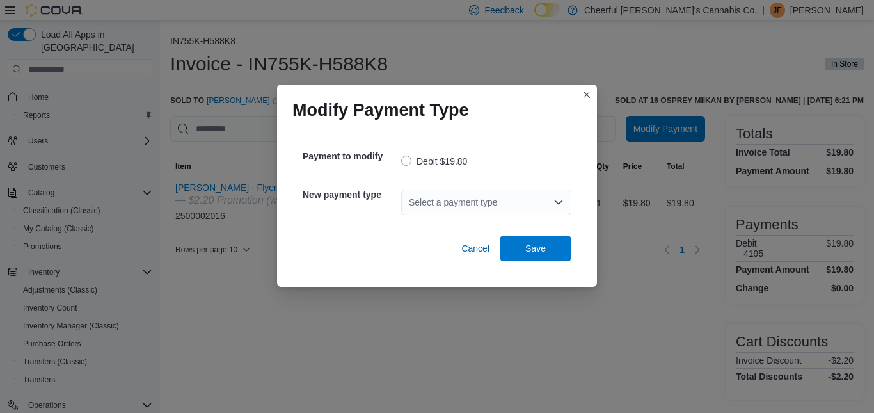
click at [559, 200] on icon "Open list of options" at bounding box center [558, 202] width 10 height 10
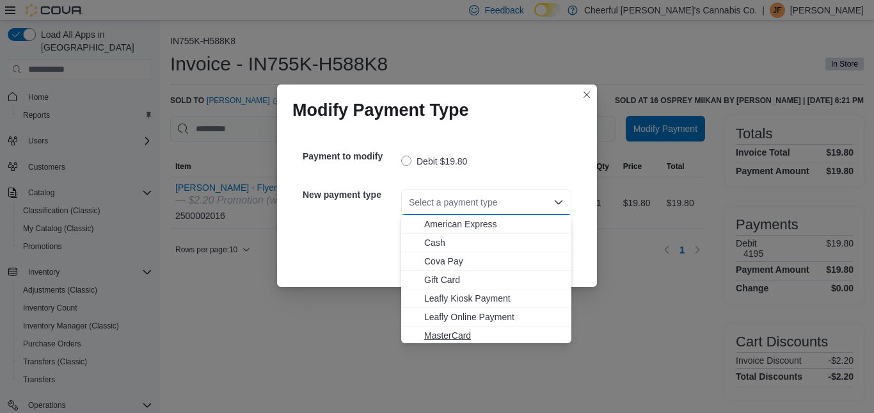
click at [450, 333] on span "MasterCard" at bounding box center [493, 335] width 139 height 13
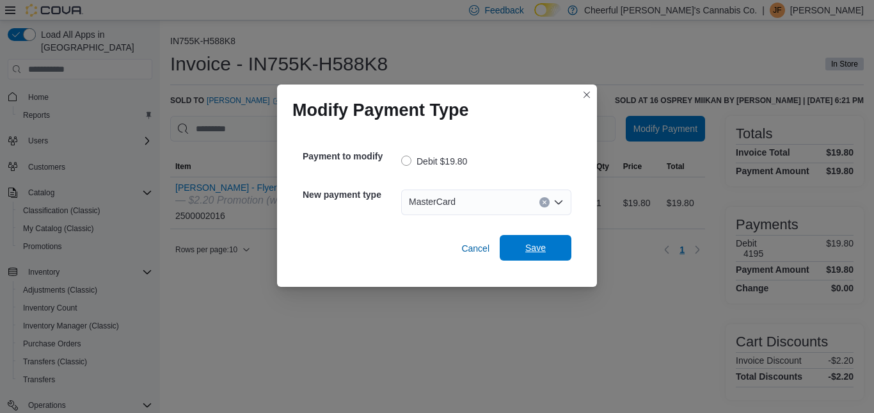
click at [528, 244] on span "Save" at bounding box center [535, 247] width 20 height 13
click at [559, 200] on icon "Open list of options" at bounding box center [558, 202] width 10 height 10
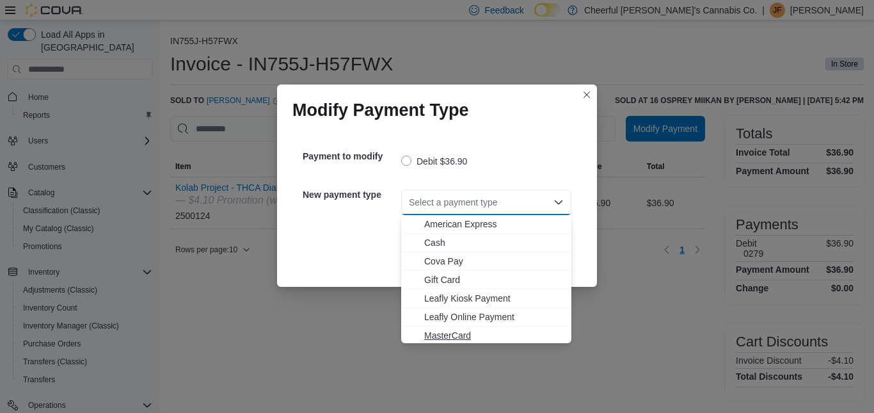
click at [446, 331] on span "MasterCard" at bounding box center [493, 335] width 139 height 13
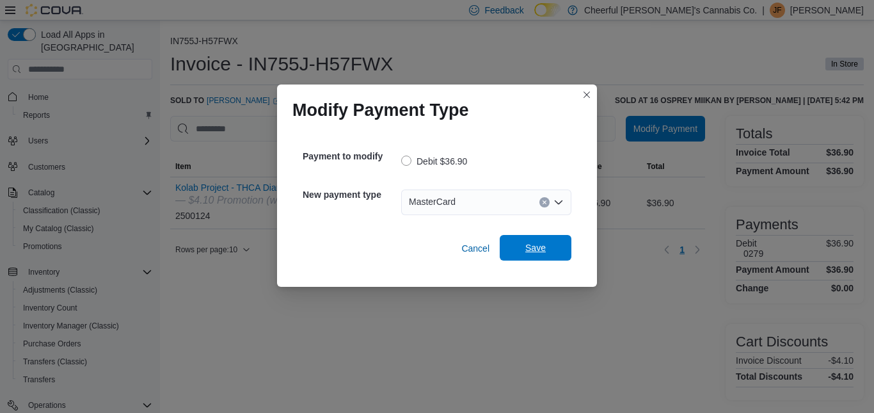
click at [535, 253] on span "Save" at bounding box center [535, 247] width 20 height 13
